Goal: Information Seeking & Learning: Check status

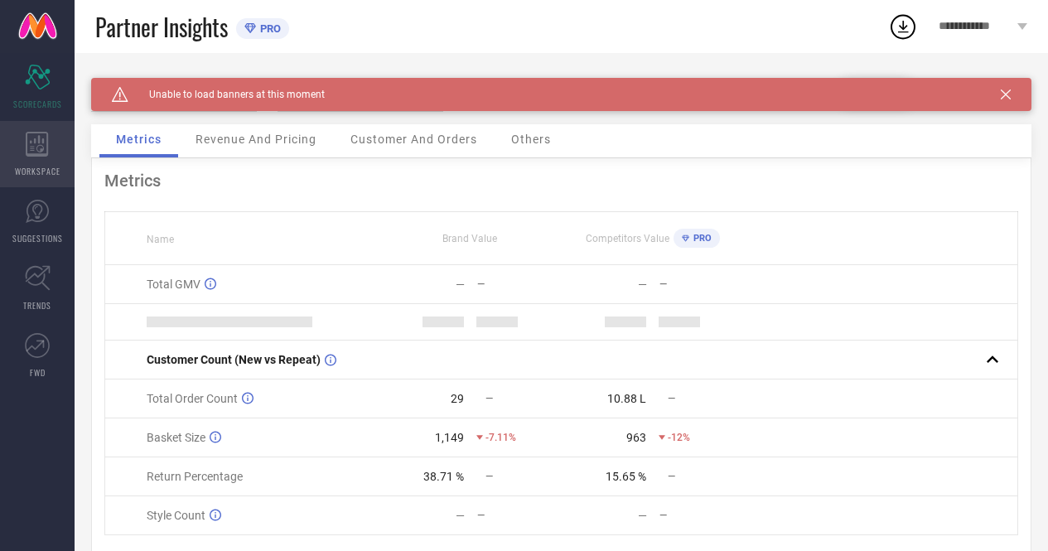
click at [54, 150] on div "WORKSPACE" at bounding box center [37, 154] width 75 height 66
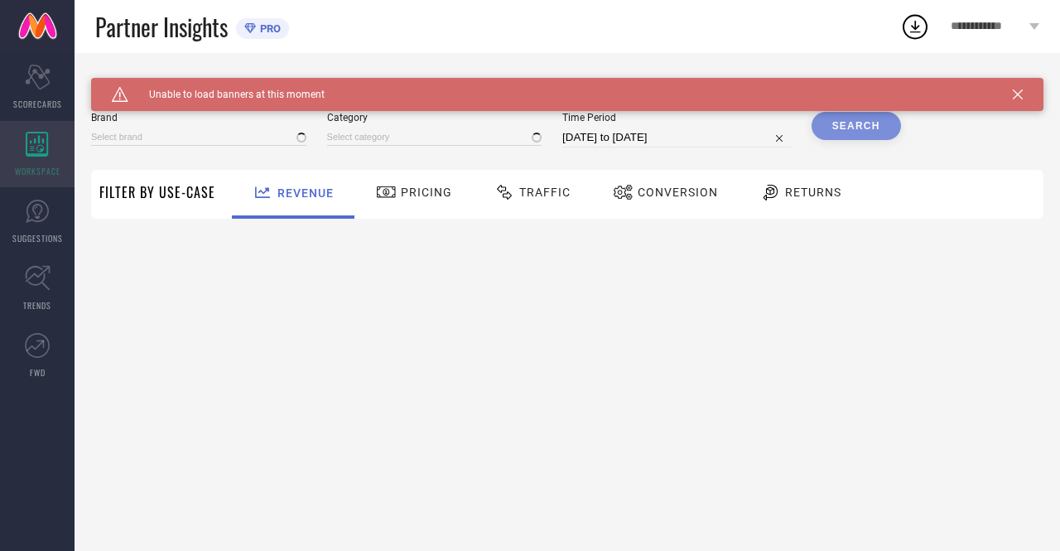
type input "ANUBHUTEE"
type input "All"
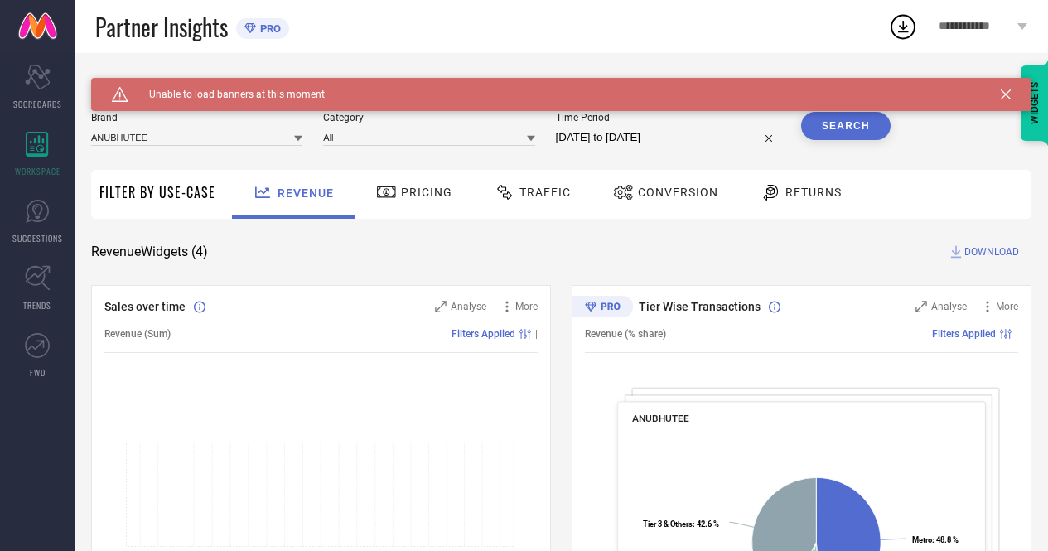
click at [1011, 93] on icon at bounding box center [1006, 94] width 10 height 10
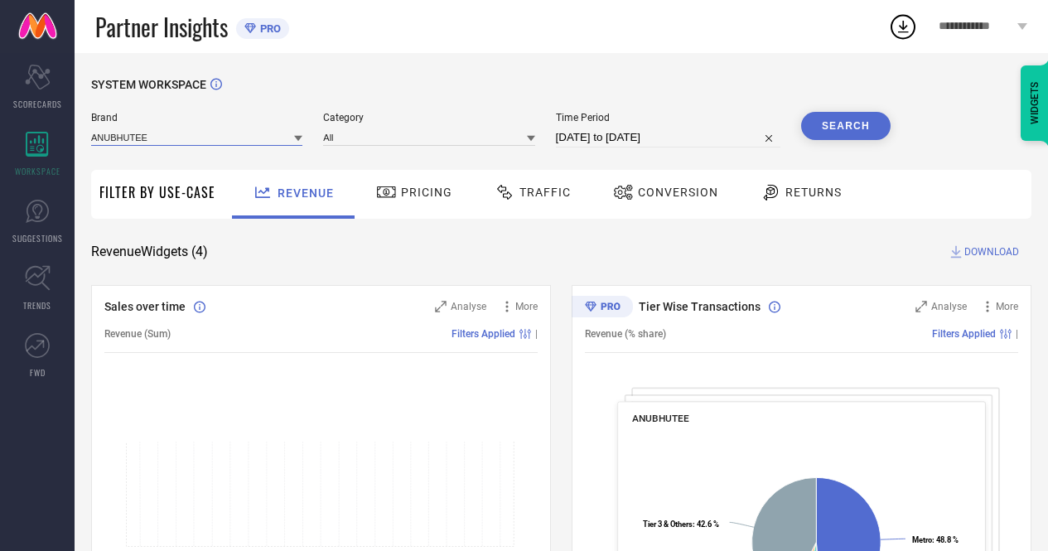
click at [218, 135] on input at bounding box center [196, 136] width 211 height 17
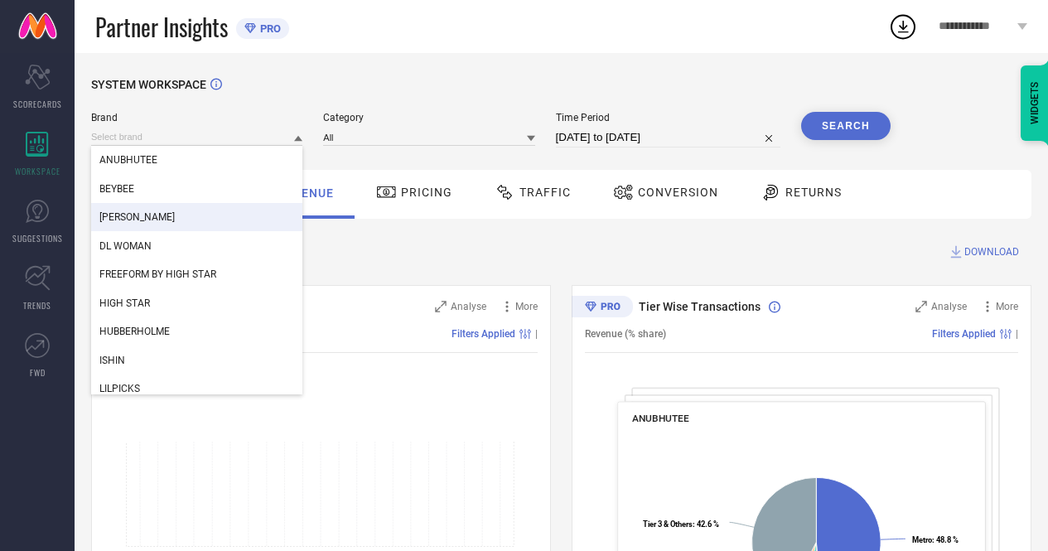
click at [164, 219] on span "[PERSON_NAME]" at bounding box center [136, 217] width 75 height 12
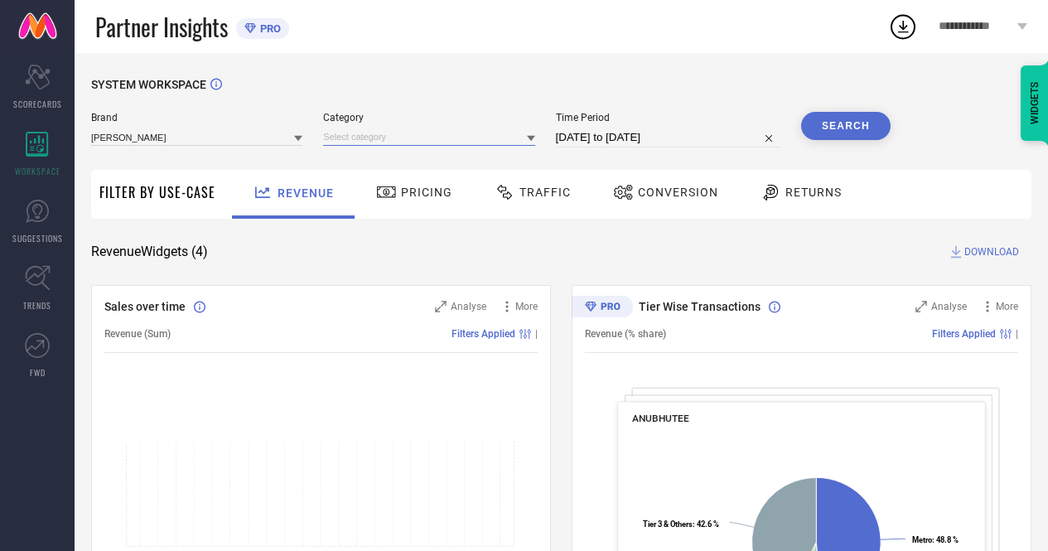
click at [414, 146] on input at bounding box center [428, 136] width 211 height 17
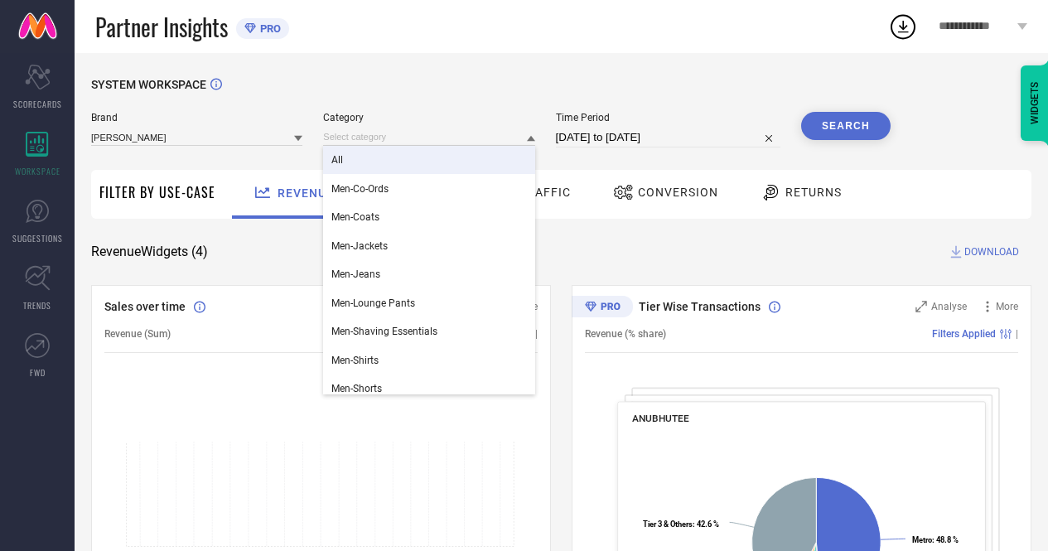
click at [357, 161] on div "All" at bounding box center [428, 160] width 211 height 28
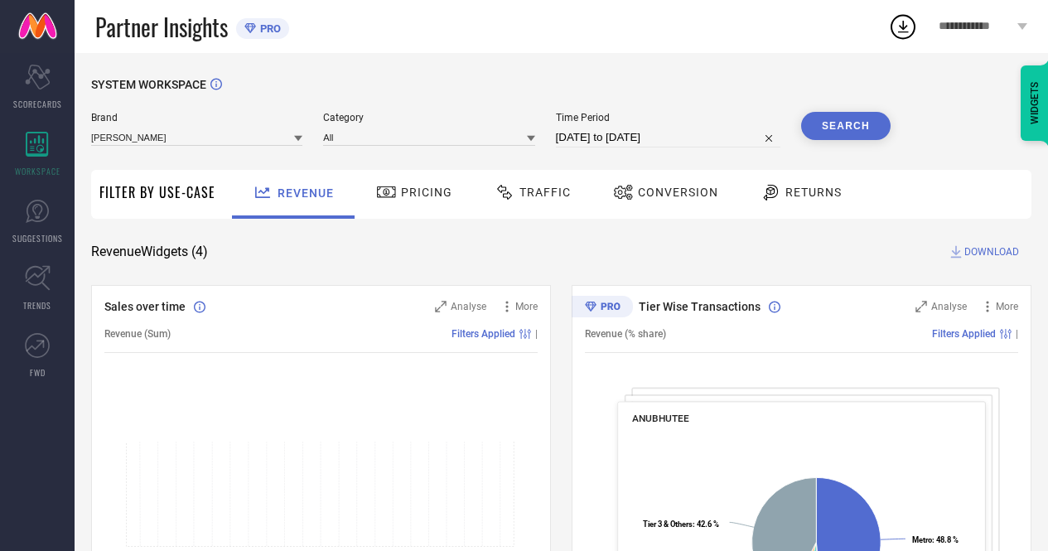
select select "8"
select select "2025"
select select "9"
select select "2025"
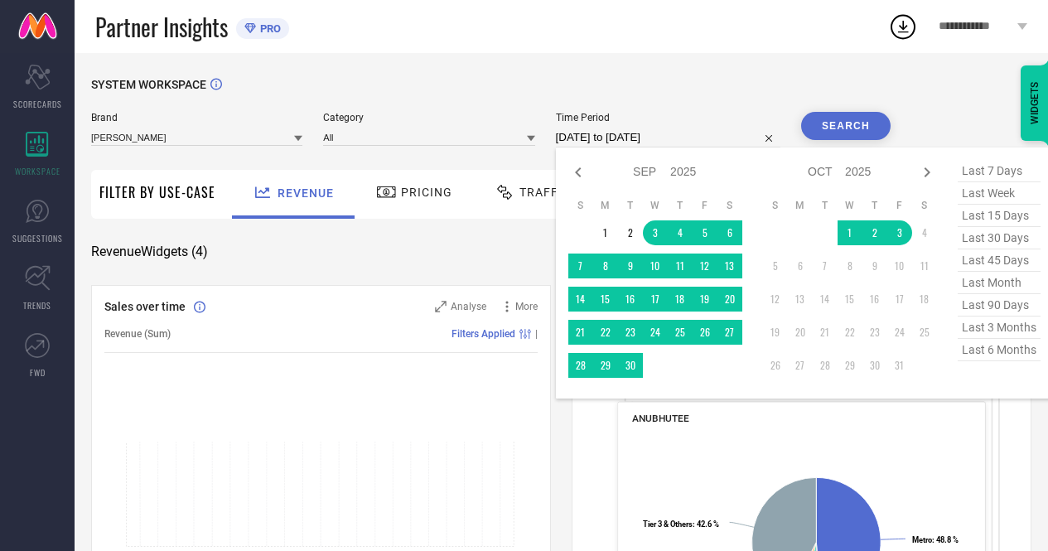
click at [624, 138] on input "[DATE] to [DATE]" at bounding box center [668, 138] width 224 height 20
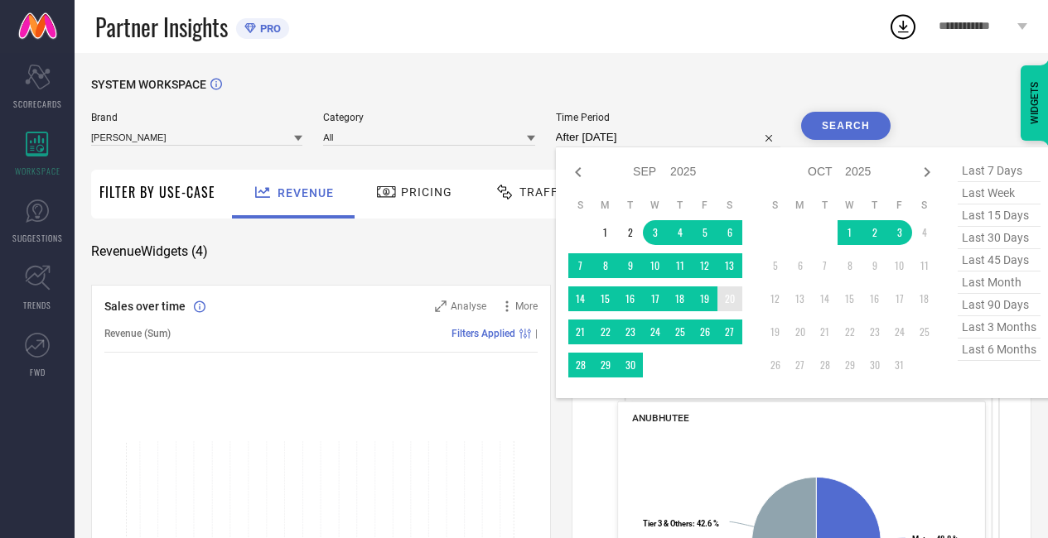
click at [735, 301] on td "20" at bounding box center [729, 299] width 25 height 25
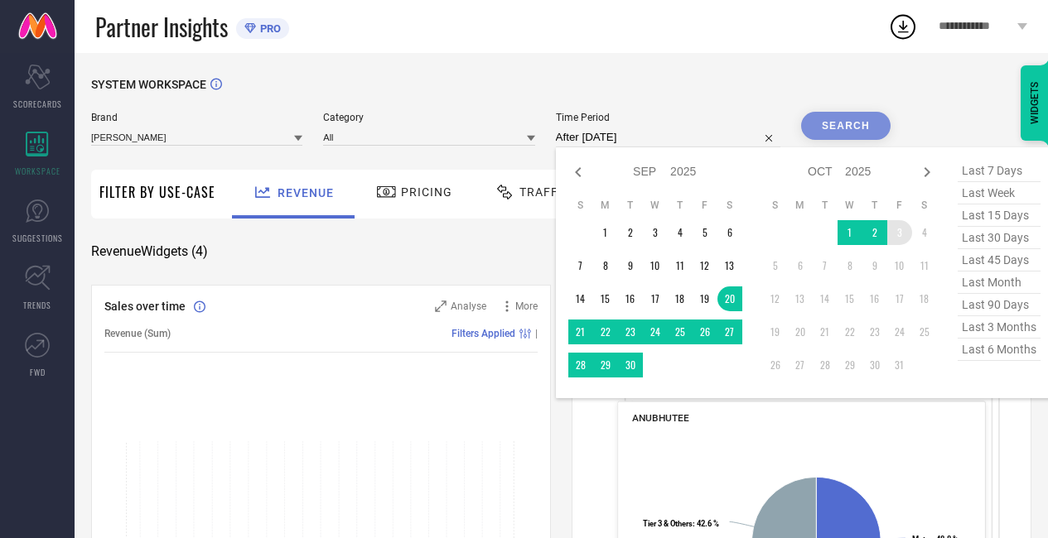
type input "[DATE] to [DATE]"
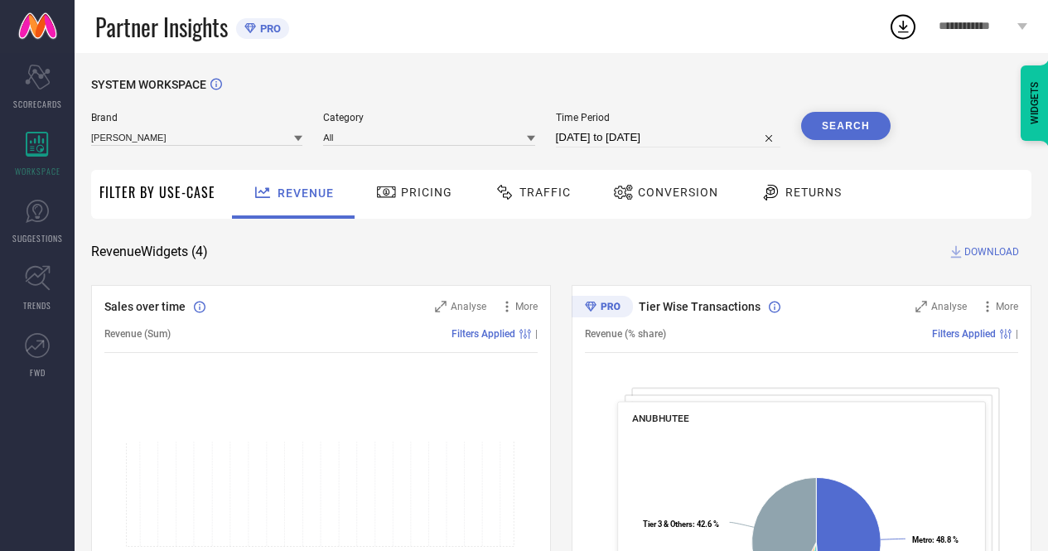
click at [573, 182] on div "Traffic" at bounding box center [533, 194] width 118 height 49
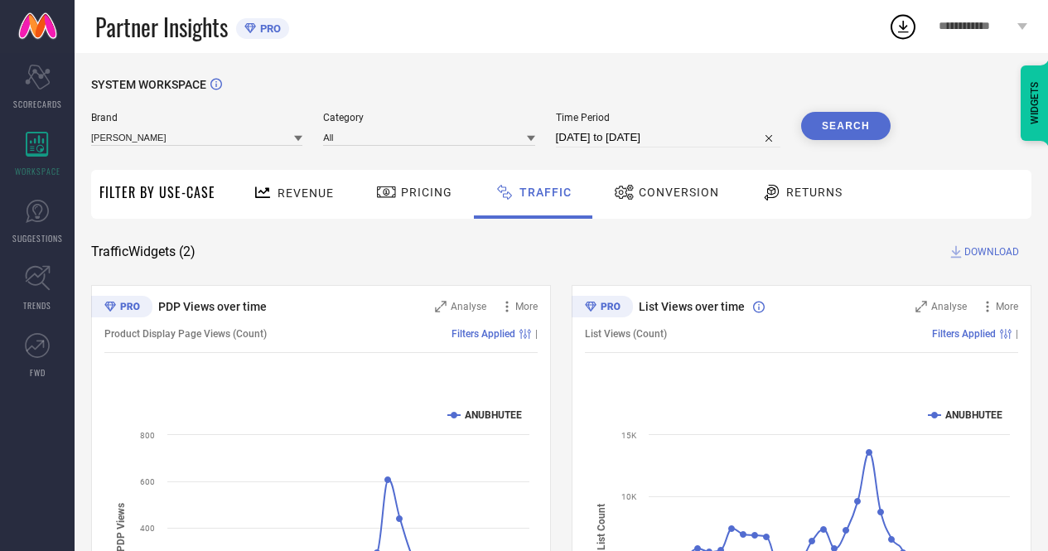
click at [847, 123] on button "Search" at bounding box center [845, 126] width 89 height 28
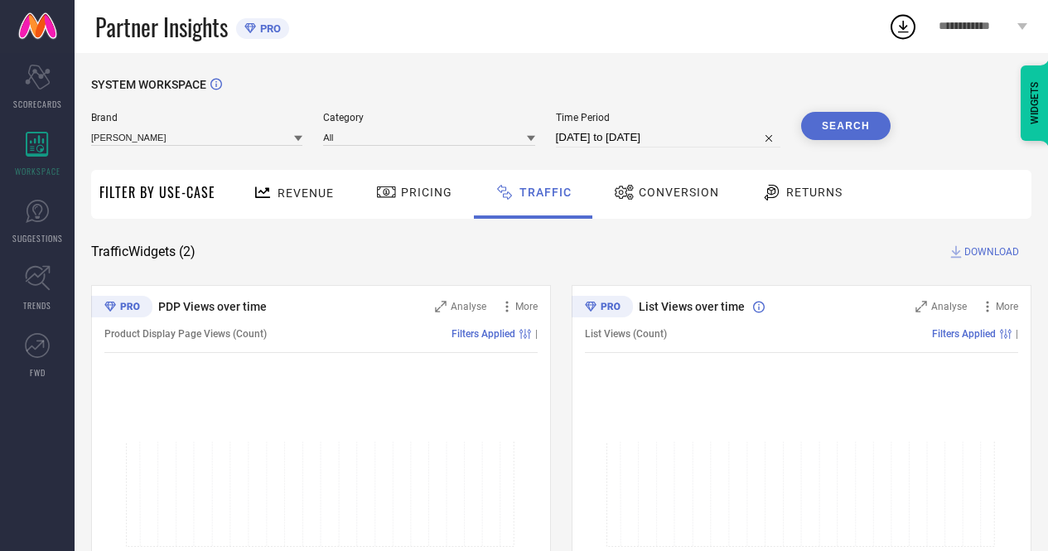
click at [659, 200] on div "Conversion" at bounding box center [666, 192] width 113 height 28
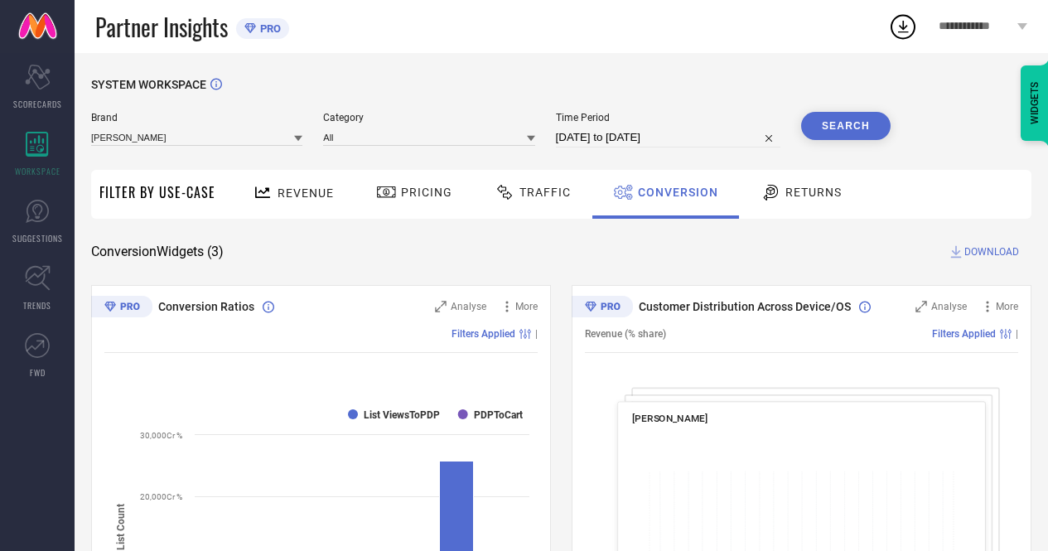
click at [848, 124] on button "Search" at bounding box center [845, 126] width 89 height 28
click at [665, 134] on input "[DATE] to [DATE]" at bounding box center [668, 138] width 224 height 20
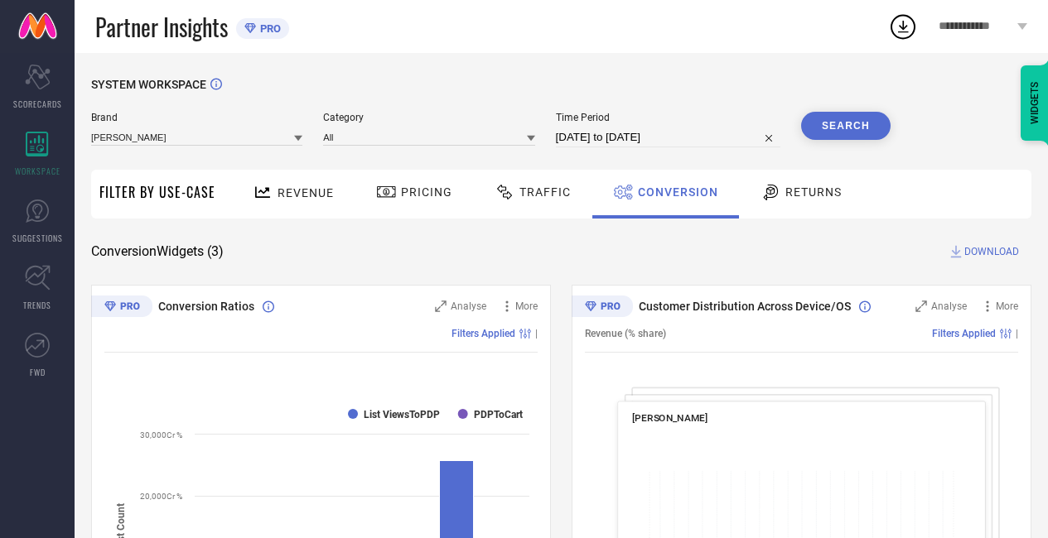
select select "8"
select select "2025"
select select "9"
select select "2025"
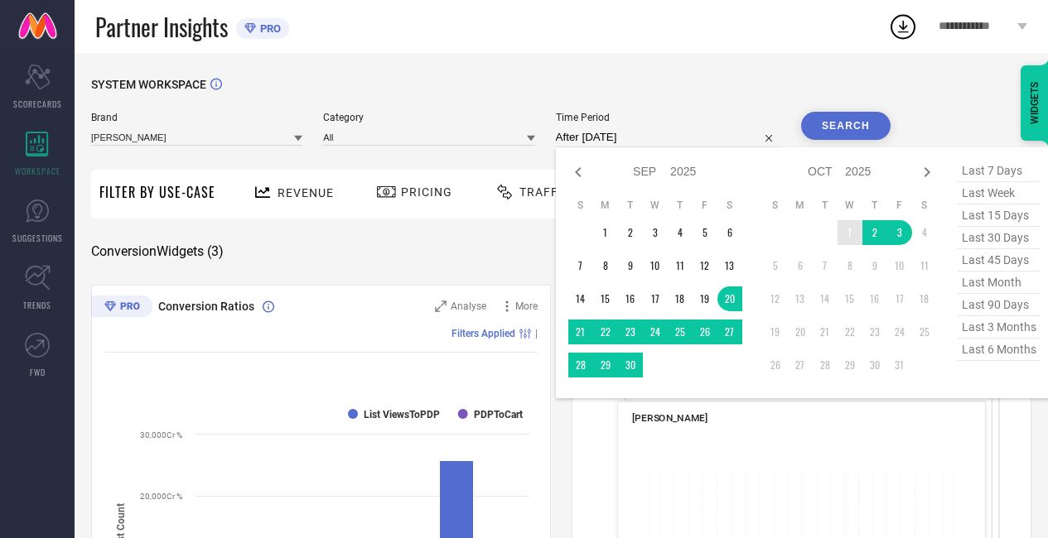
click at [848, 238] on td "1" at bounding box center [850, 232] width 25 height 25
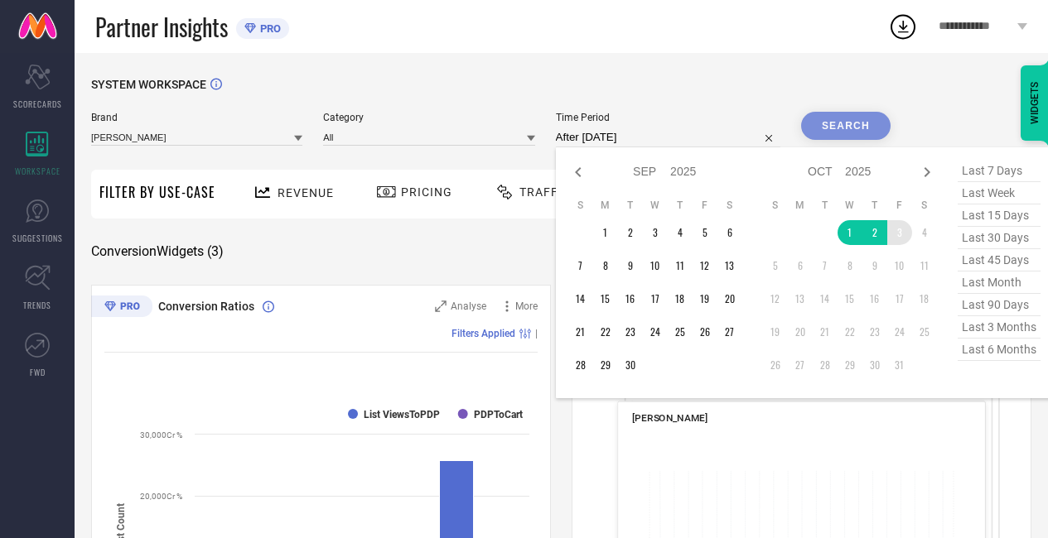
type input "[DATE] to [DATE]"
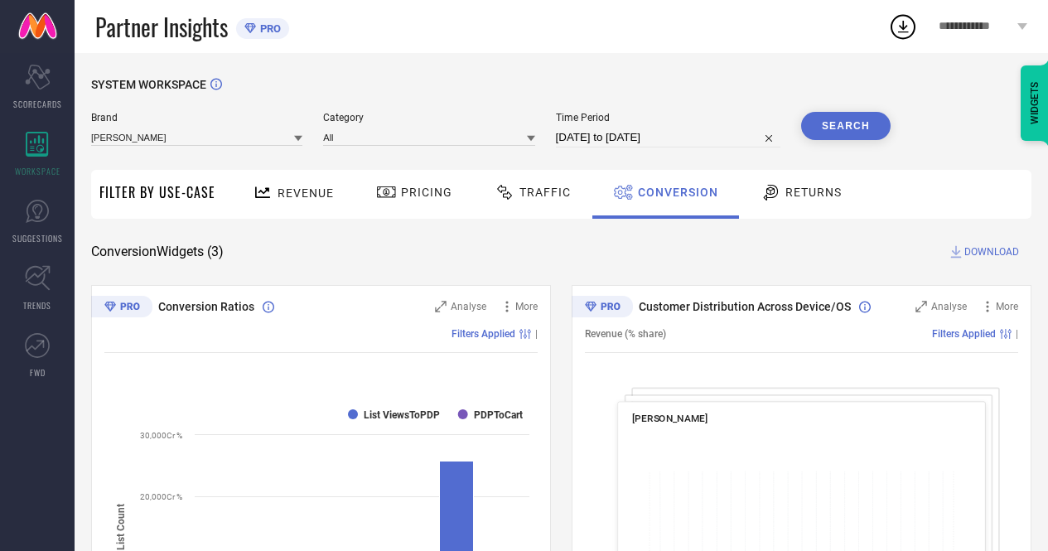
click at [848, 112] on div "SYSTEM WORKSPACE" at bounding box center [561, 95] width 940 height 34
click at [846, 115] on button "Search" at bounding box center [845, 126] width 89 height 28
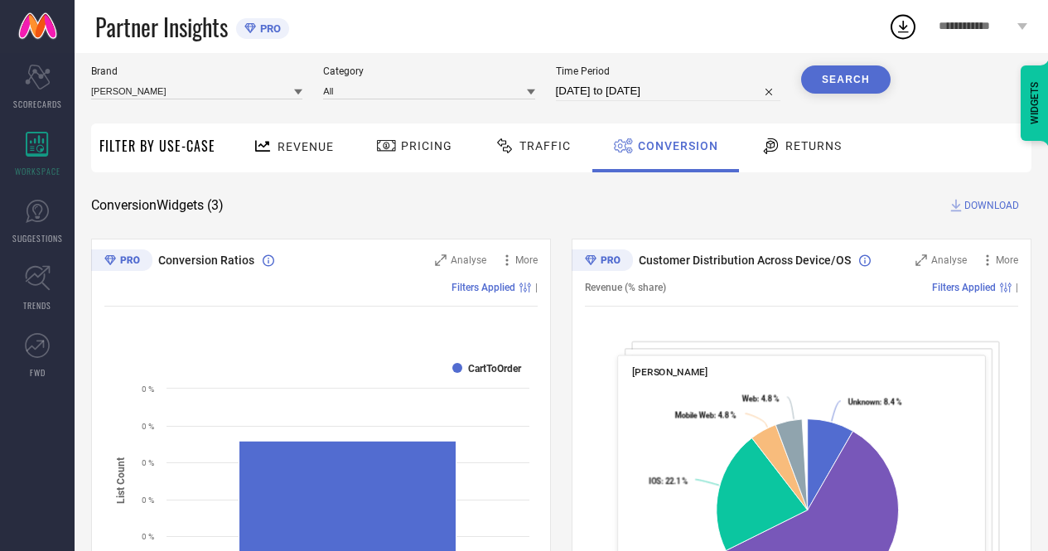
scroll to position [45, 0]
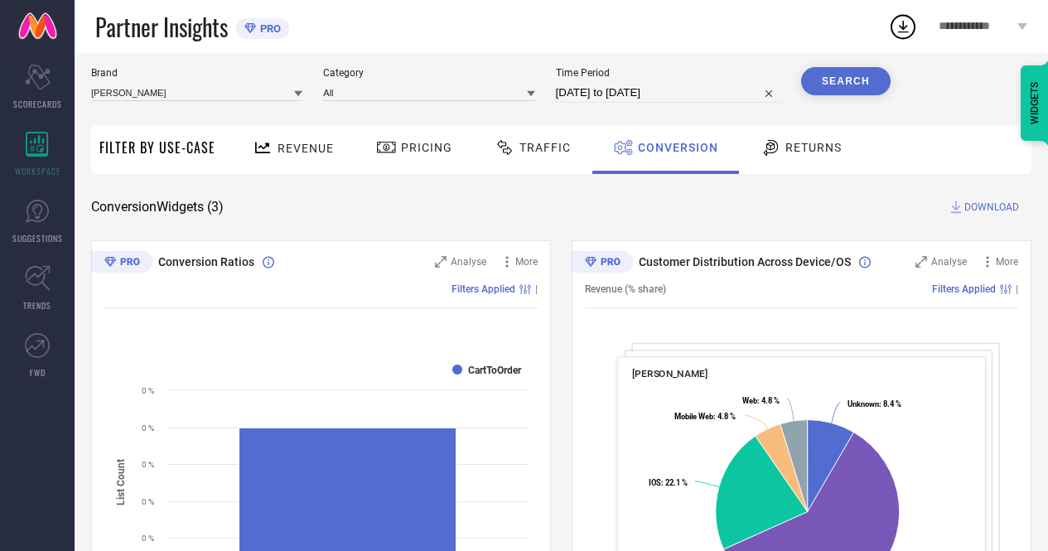
click at [504, 153] on icon at bounding box center [505, 148] width 21 height 20
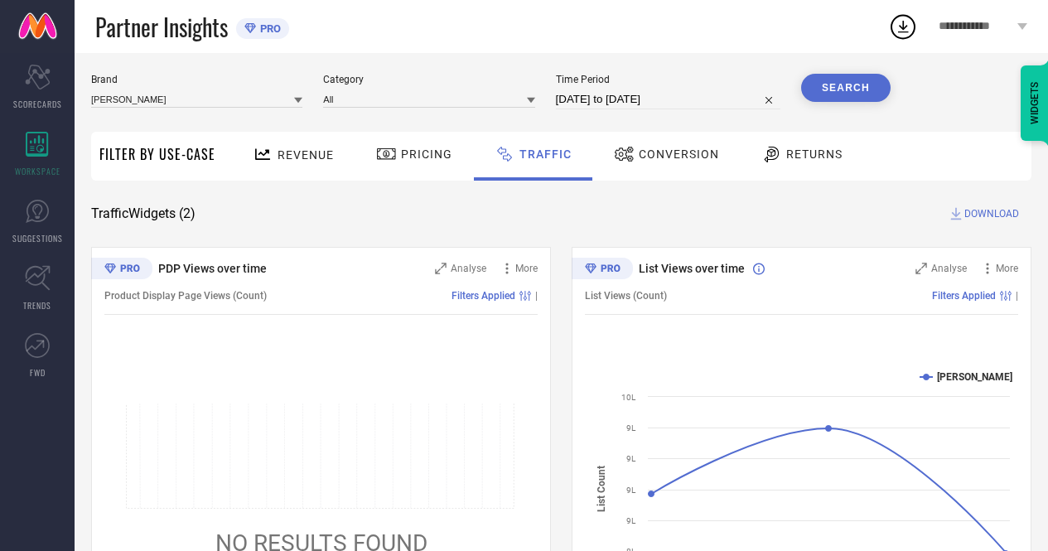
scroll to position [34, 0]
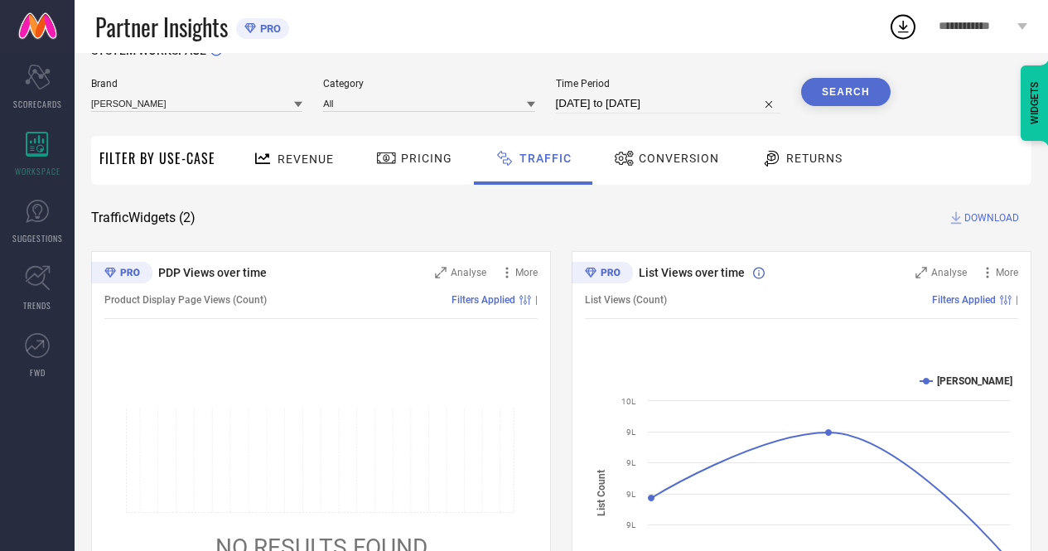
click at [630, 100] on input "[DATE] to [DATE]" at bounding box center [668, 104] width 224 height 20
select select "9"
select select "2025"
select select "10"
select select "2025"
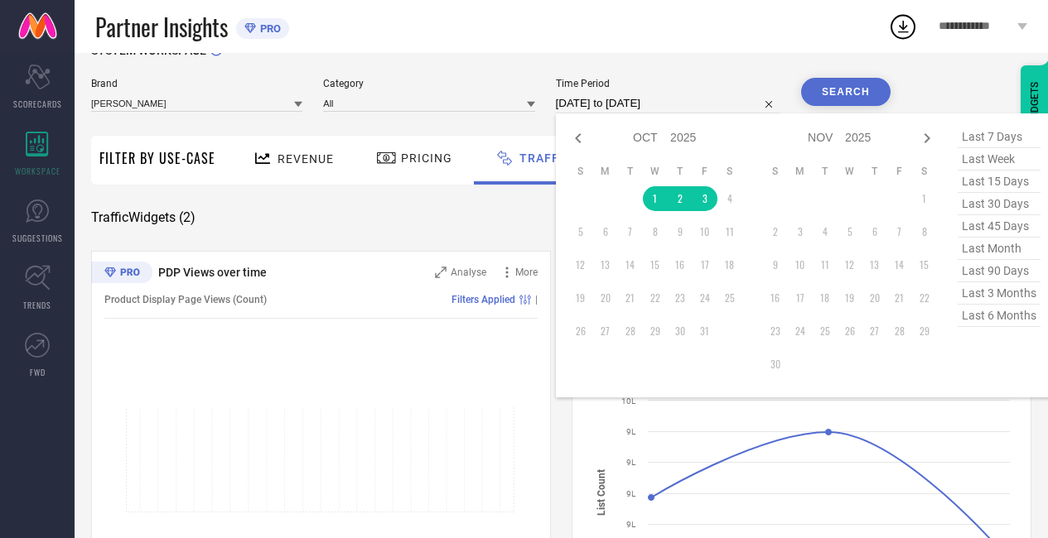
click at [810, 41] on div "Partner Insights PRO" at bounding box center [491, 26] width 793 height 53
